Goal: Check status: Check status

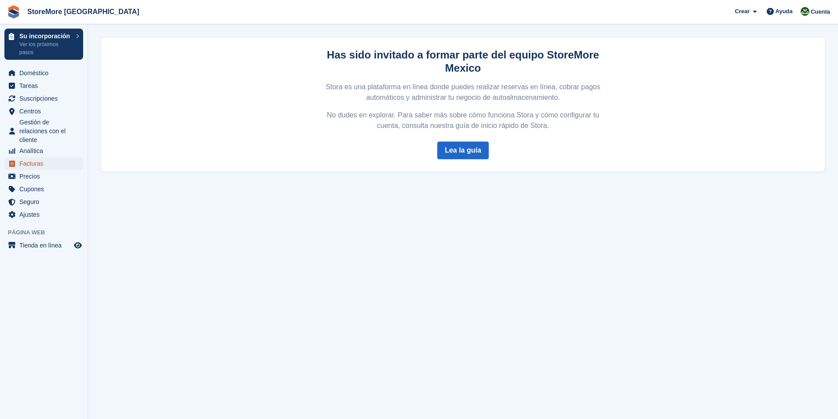
click at [33, 164] on span "Facturas" at bounding box center [45, 164] width 53 height 12
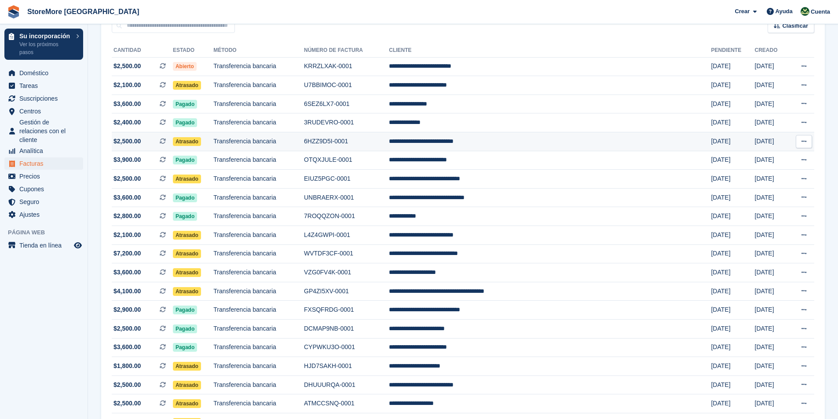
scroll to position [132, 0]
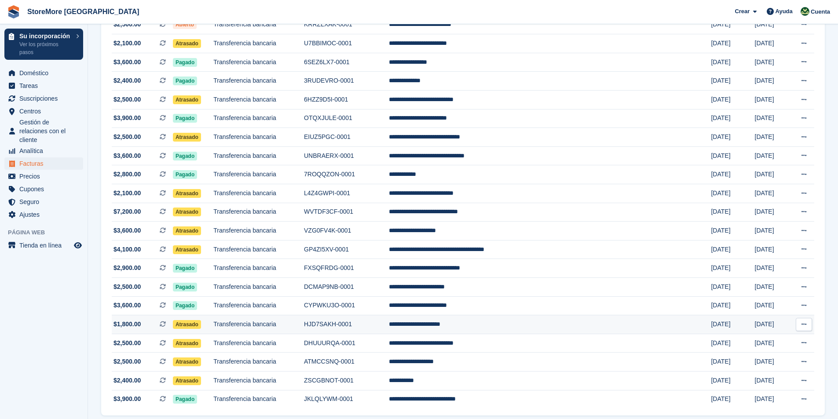
click at [201, 327] on span "Atrasado" at bounding box center [187, 324] width 28 height 9
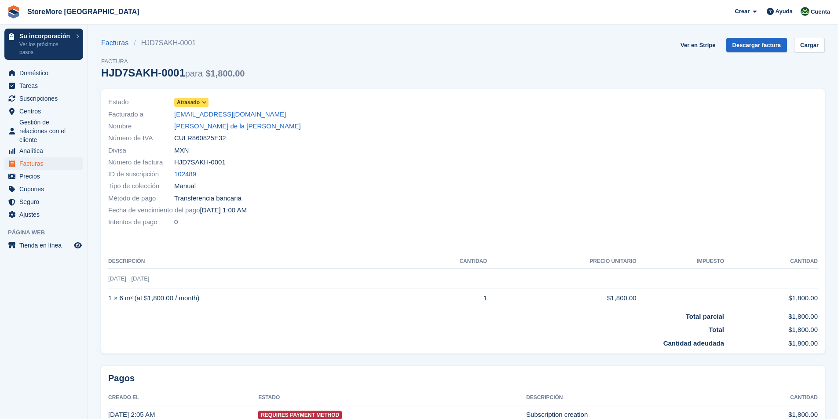
click at [183, 104] on span "Atrasado" at bounding box center [188, 103] width 23 height 8
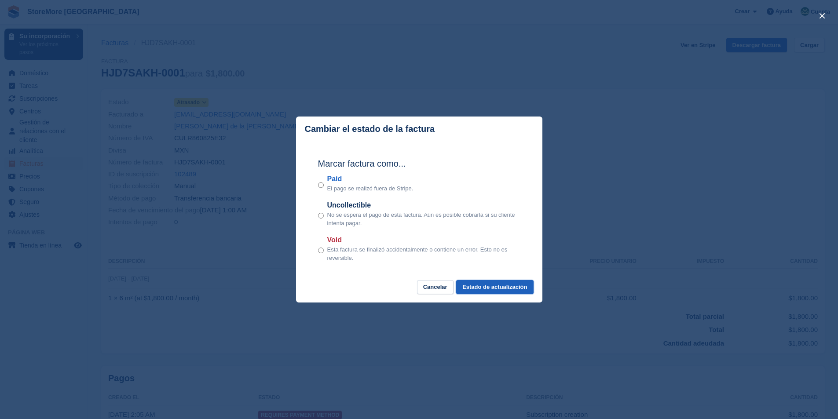
click at [500, 288] on button "Estado de actualización" at bounding box center [494, 287] width 77 height 15
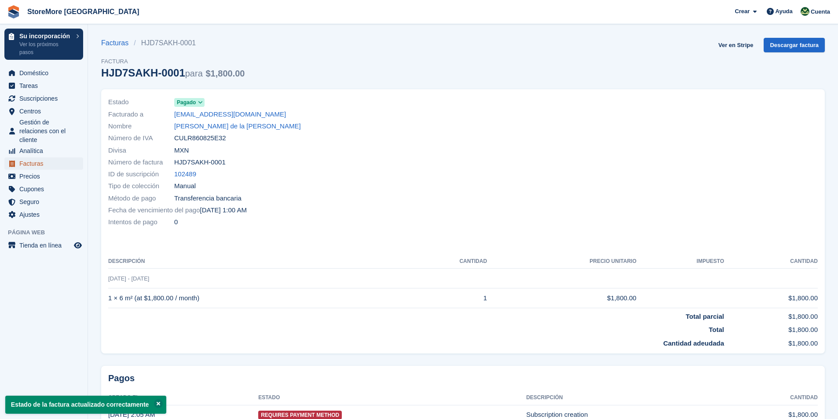
click at [40, 166] on span "Facturas" at bounding box center [45, 164] width 53 height 12
